Goal: Contribute content: Add original content to the website for others to see

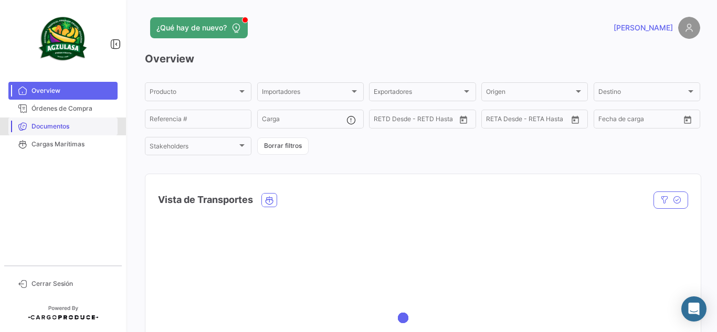
click at [92, 120] on link "Documentos" at bounding box center [62, 127] width 109 height 18
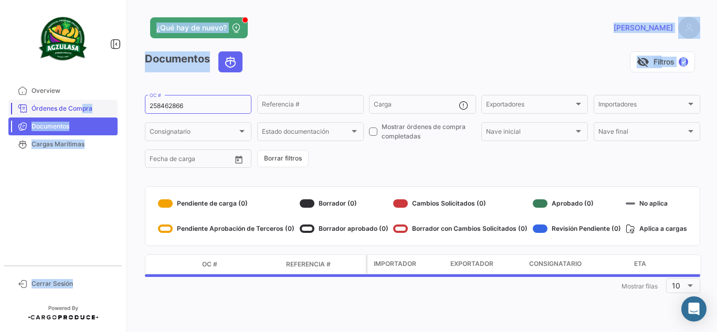
drag, startPoint x: 204, startPoint y: 100, endPoint x: 74, endPoint y: 110, distance: 130.4
click at [74, 110] on mat-sidenav-container "Overview Órdenes de Compra Documentos Cargas Marítimas Cerrar Sesión ¿Qué hay d…" at bounding box center [358, 166] width 717 height 332
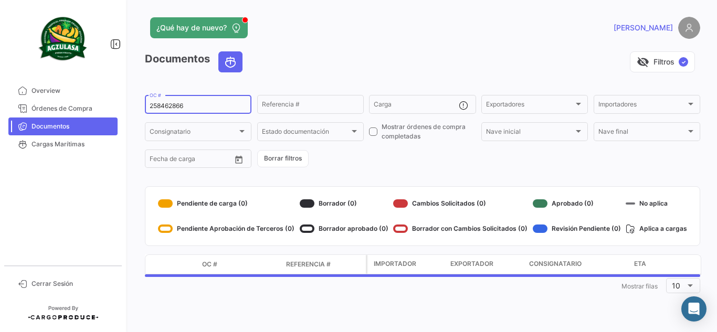
click at [197, 102] on input "258462866" at bounding box center [198, 105] width 97 height 7
click at [82, 106] on mat-sidenav-container "Overview Órdenes de Compra Documentos Cargas Marítimas Cerrar Sesión ¿Qué hay d…" at bounding box center [358, 166] width 717 height 332
paste input "UNIECPBO25350038"
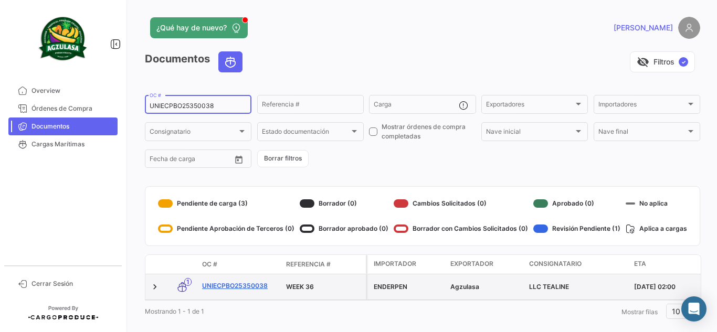
type input "UNIECPBO25350038"
click at [253, 283] on link "UNIECPBO25350038" at bounding box center [240, 285] width 76 height 9
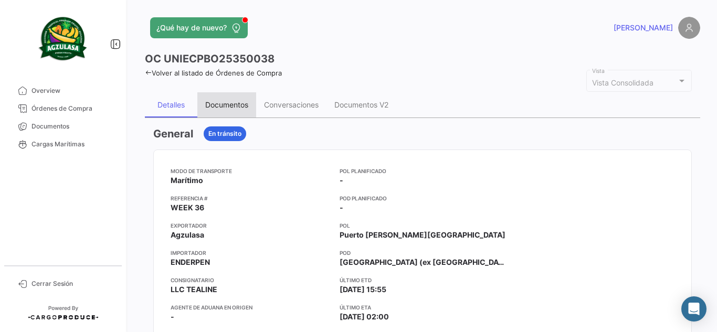
click at [216, 113] on div "Documentos" at bounding box center [226, 104] width 59 height 25
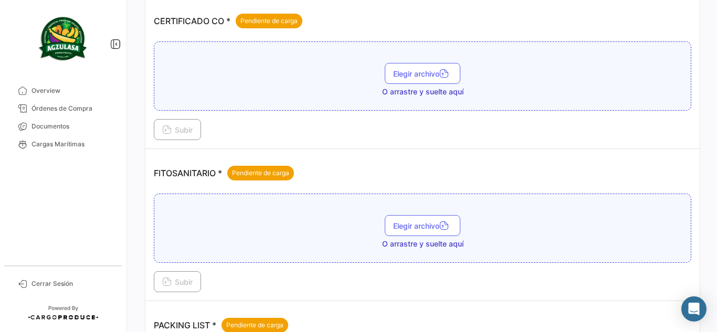
scroll to position [367, 0]
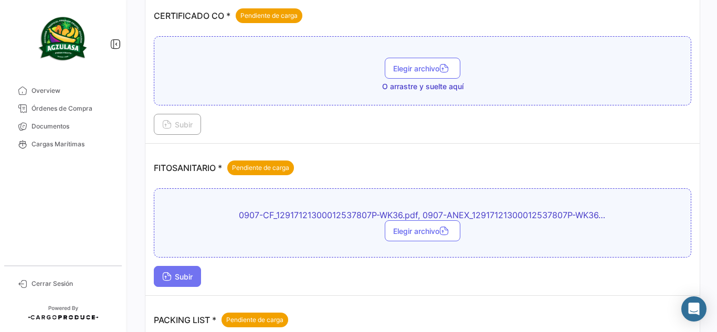
click at [175, 279] on span "Subir" at bounding box center [177, 276] width 30 height 9
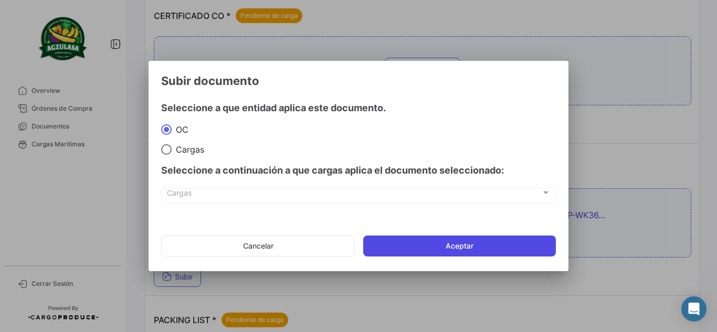
click at [523, 242] on button "Aceptar" at bounding box center [459, 246] width 193 height 21
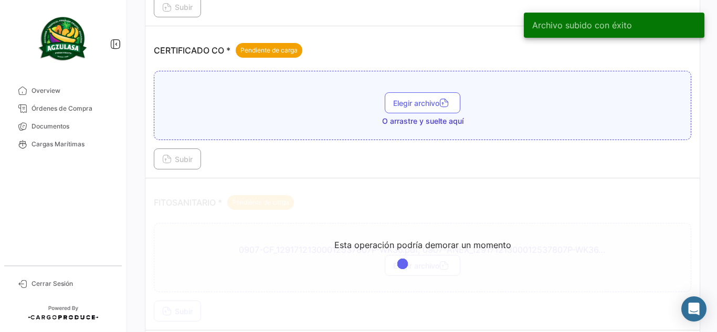
scroll to position [490, 0]
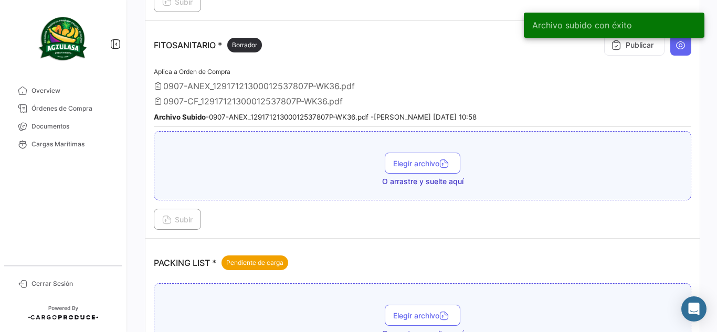
click at [632, 46] on div "Archivo subido con éxito" at bounding box center [614, 25] width 206 height 50
click at [632, 48] on div "Archivo subido con éxito" at bounding box center [614, 25] width 206 height 50
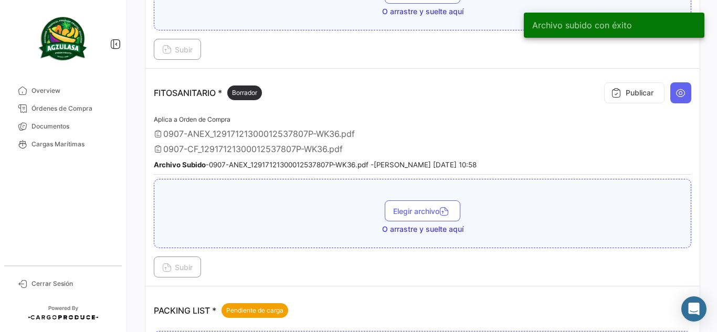
scroll to position [385, 0]
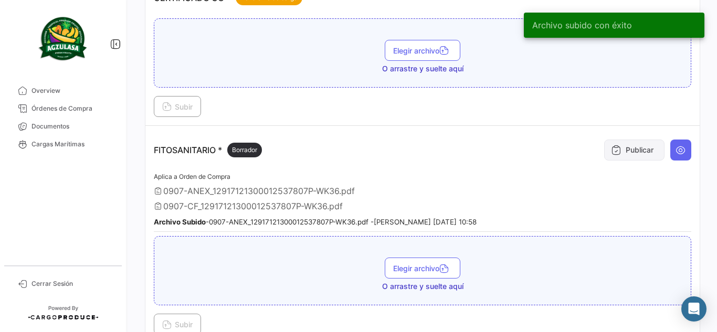
click at [623, 154] on button "Publicar" at bounding box center [634, 150] width 60 height 21
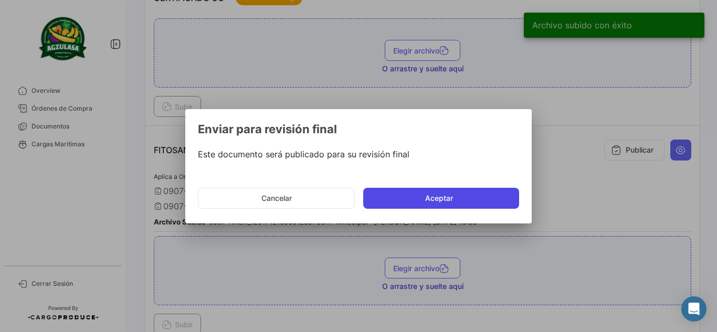
click at [443, 199] on button "Aceptar" at bounding box center [441, 198] width 156 height 21
